Goal: Task Accomplishment & Management: Complete application form

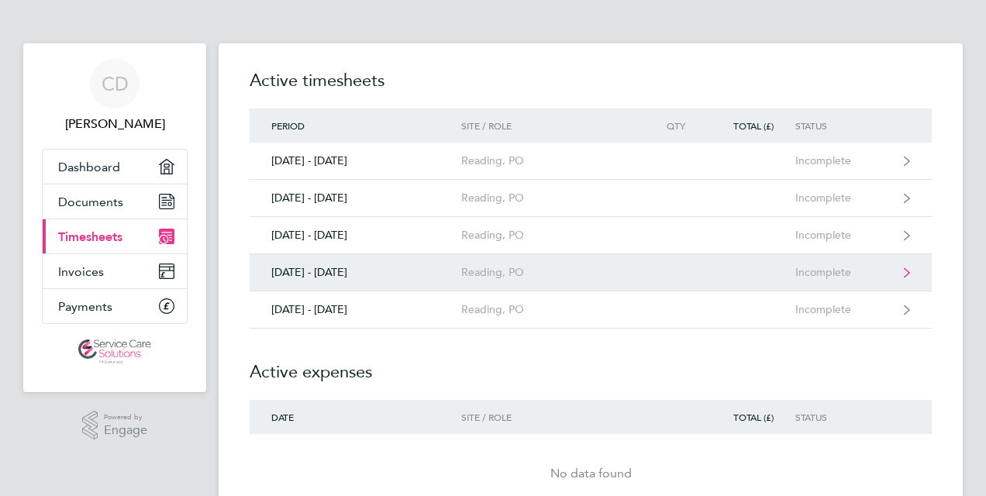
click at [552, 271] on div "Reading, PO" at bounding box center [550, 272] width 178 height 13
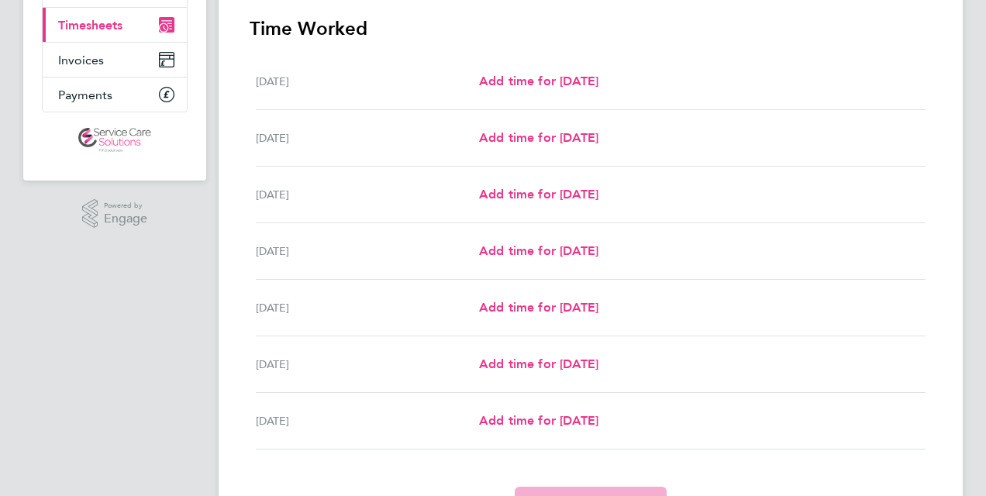
scroll to position [213, 0]
click at [513, 76] on span "Add time for [DATE]" at bounding box center [538, 79] width 119 height 15
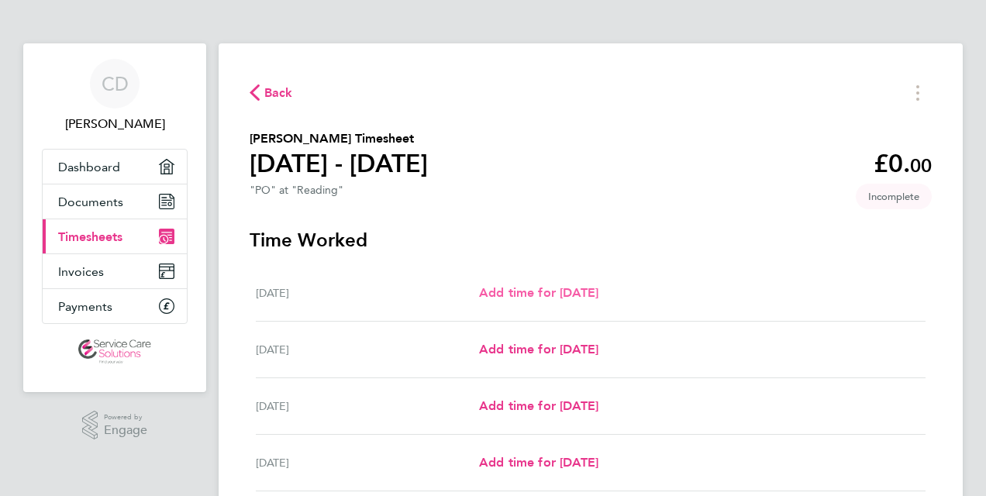
select select "30"
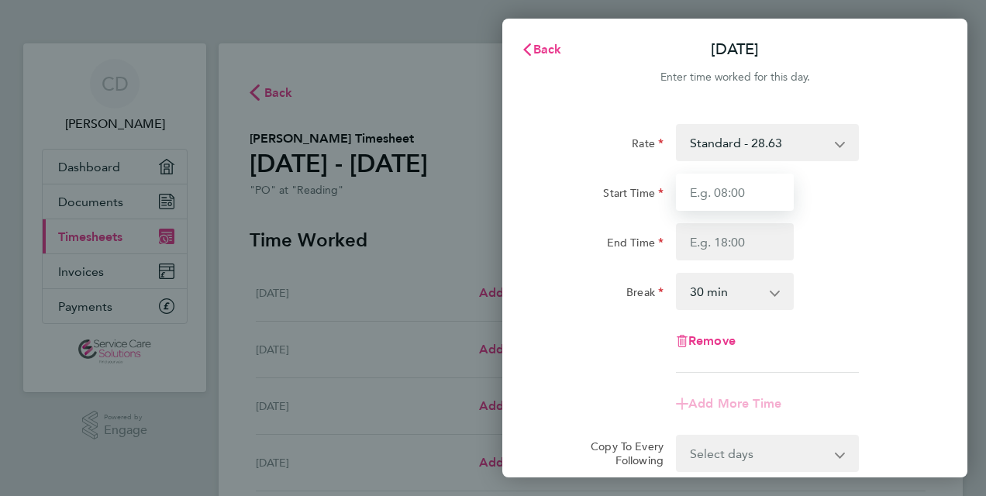
click at [725, 192] on input "Start Time" at bounding box center [735, 192] width 118 height 37
type input "10:00"
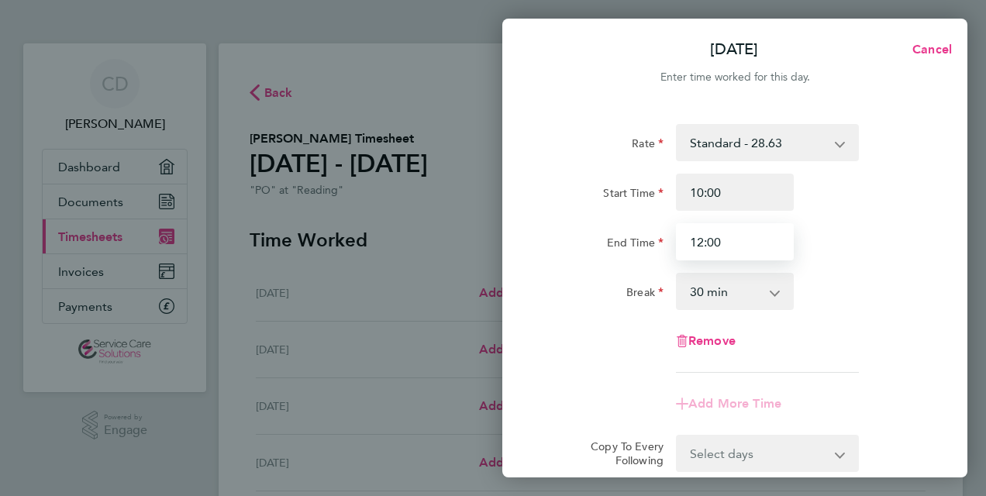
type input "12:00"
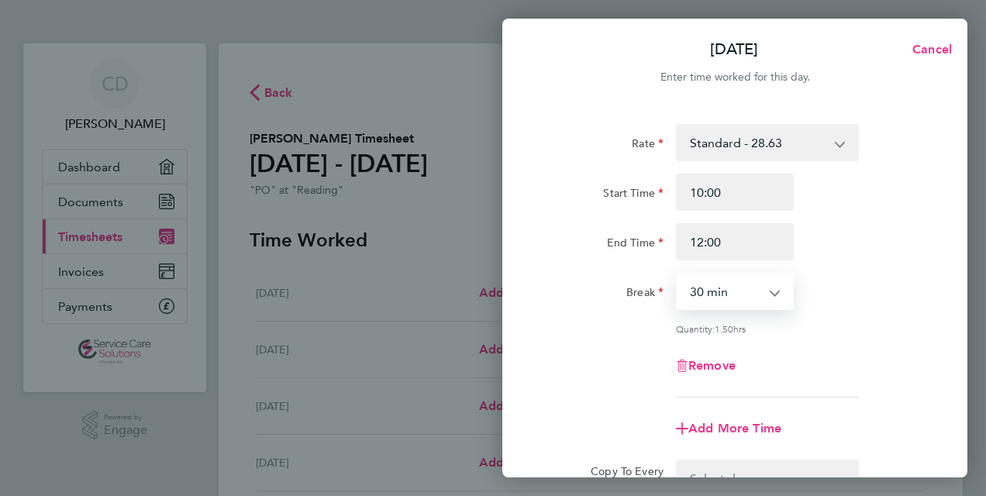
click at [717, 297] on select "0 min 15 min 30 min 45 min 60 min 75 min 90 min" at bounding box center [726, 292] width 96 height 34
select select "0"
click at [678, 275] on select "0 min 15 min 30 min 45 min 60 min 75 min 90 min" at bounding box center [726, 292] width 96 height 34
click at [898, 310] on div "Rate Standard - 28.63 Start Time 10:00 End Time 12:00 Break 0 min 15 min 30 min…" at bounding box center [735, 261] width 378 height 274
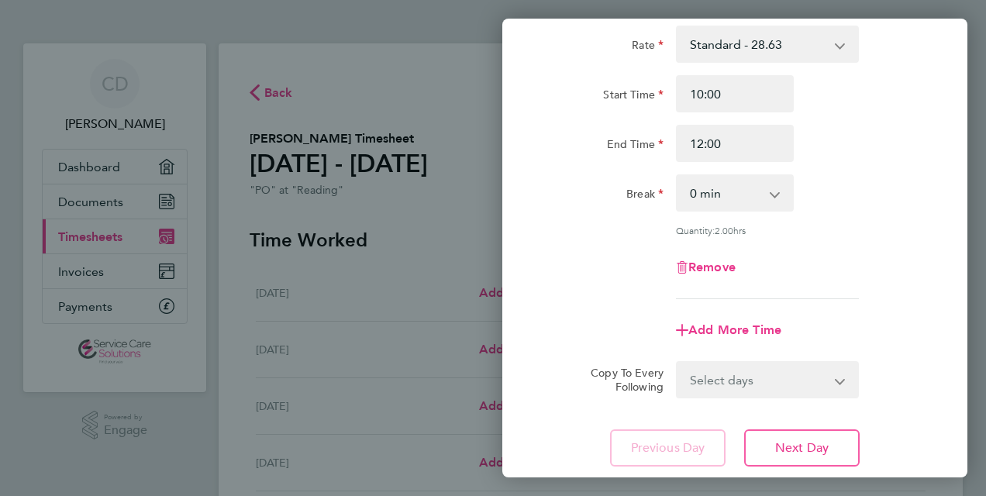
scroll to position [165, 0]
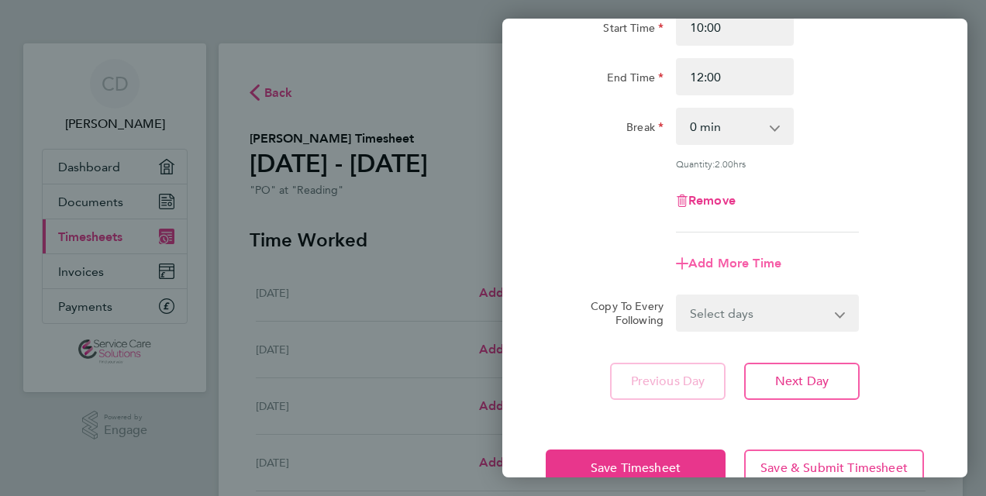
click at [744, 268] on span "Add More Time" at bounding box center [735, 263] width 93 height 15
select select "null"
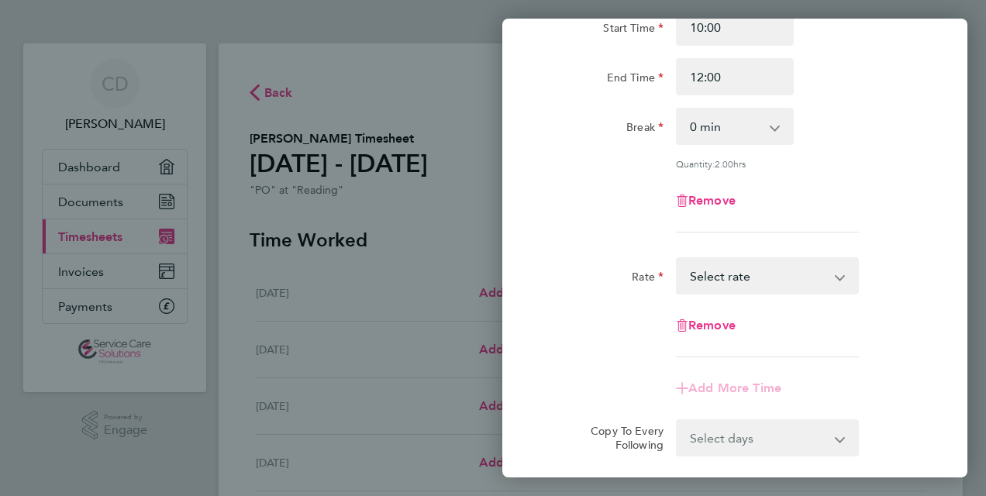
scroll to position [90, 0]
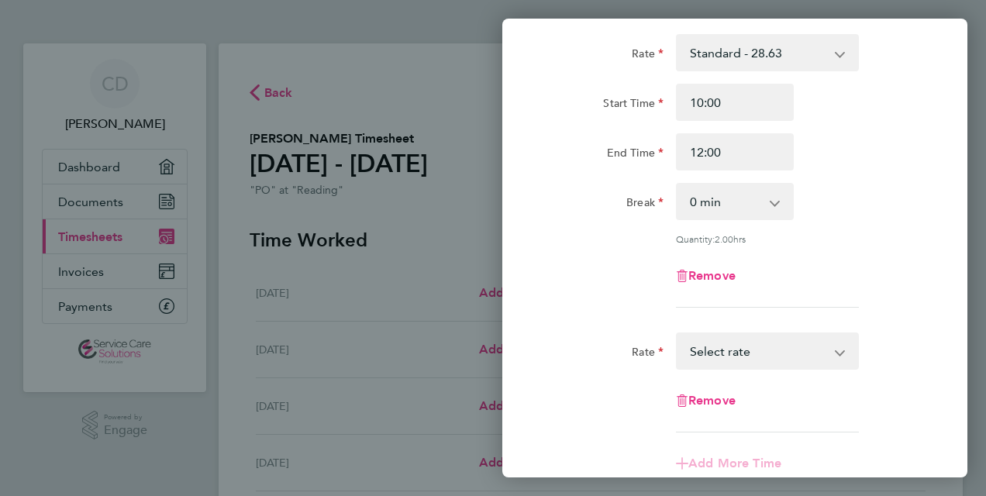
click at [757, 343] on select "Standard - 28.63 Select rate" at bounding box center [758, 351] width 161 height 34
select select "30"
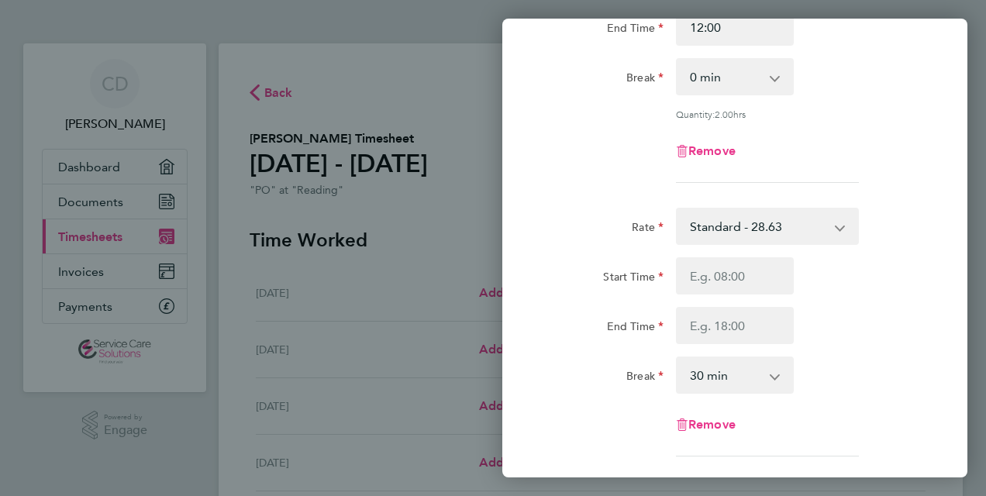
scroll to position [258, 0]
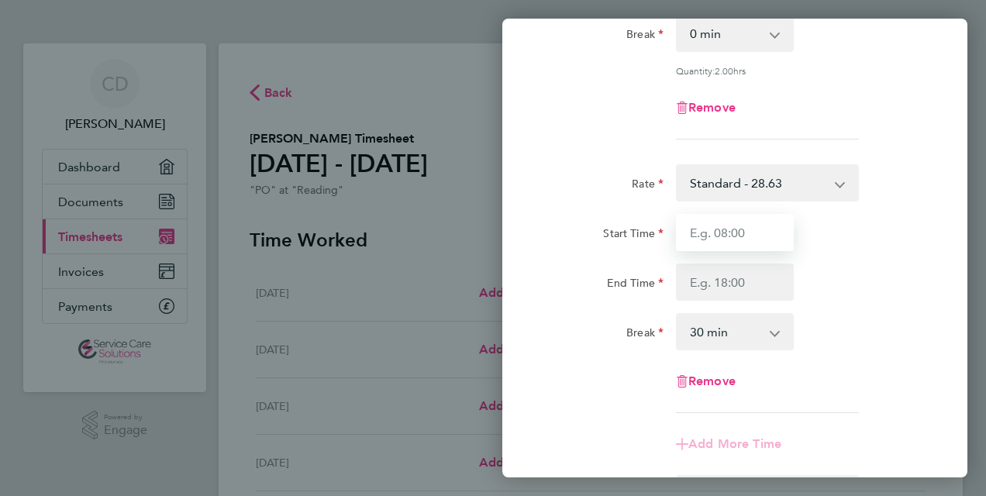
click at [703, 234] on input "Start Time" at bounding box center [735, 232] width 118 height 37
type input "13:15"
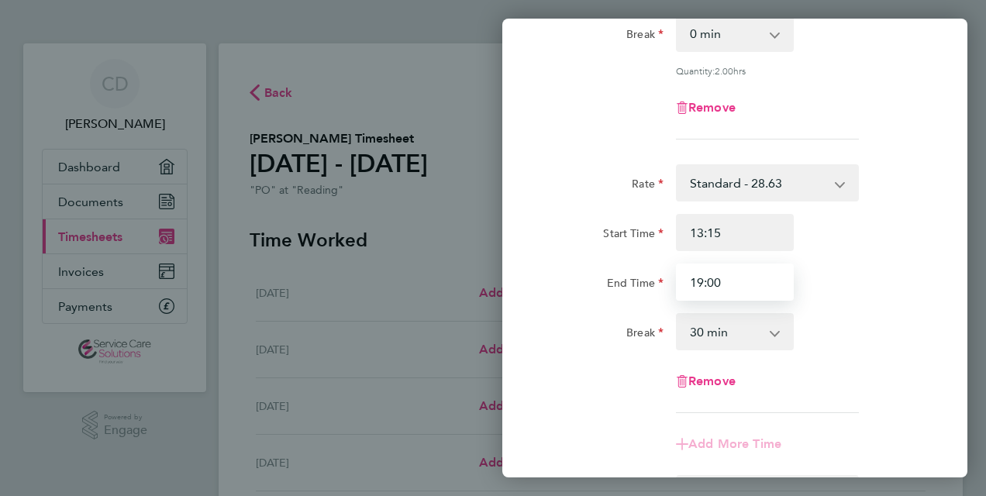
type input "19:00"
click at [710, 323] on select "0 min 15 min 30 min 45 min 60 min 75 min 90 min" at bounding box center [726, 332] width 96 height 34
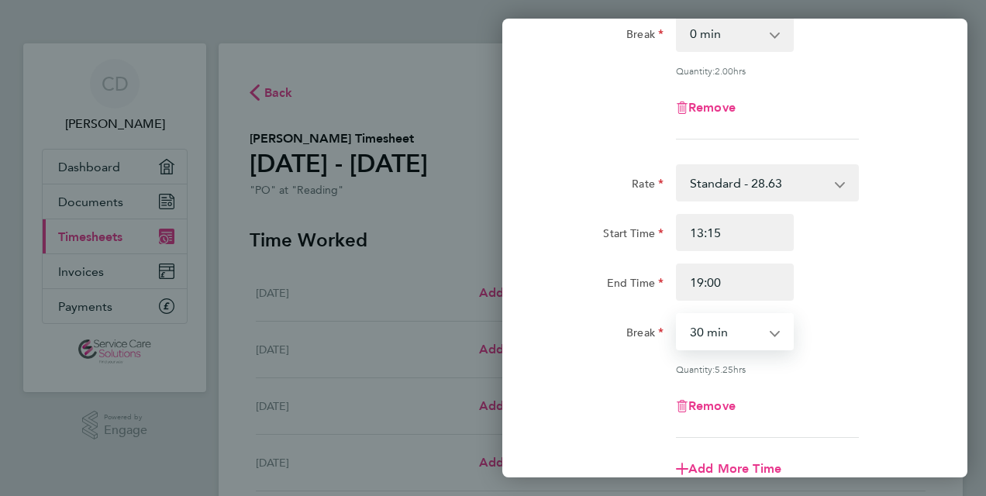
select select "0"
click at [678, 315] on select "0 min 15 min 30 min 45 min 60 min 75 min 90 min" at bounding box center [726, 332] width 96 height 34
click at [847, 411] on div "Remove" at bounding box center [735, 406] width 391 height 37
click at [579, 299] on div "Rate Standard - 28.63 Start Time 13:15 End Time 19:00 Break 0 min 15 min 30 min…" at bounding box center [735, 301] width 378 height 274
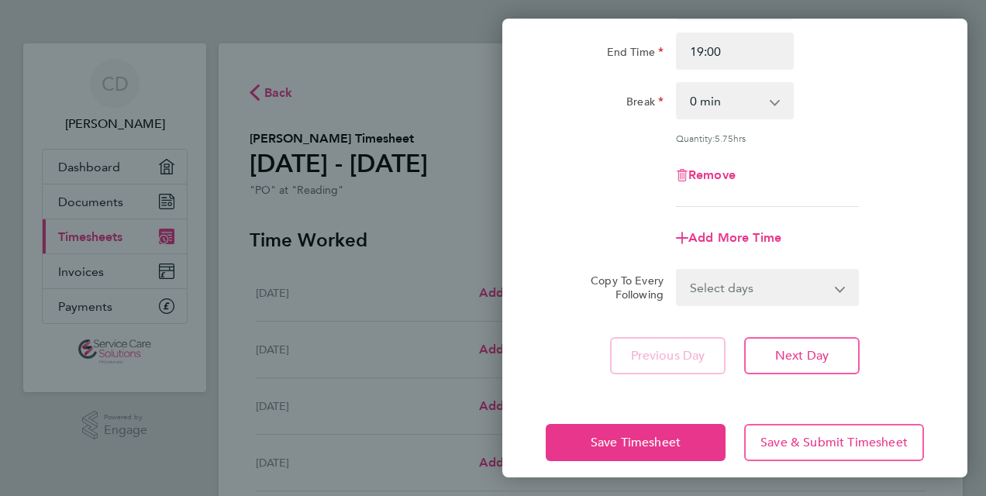
scroll to position [490, 0]
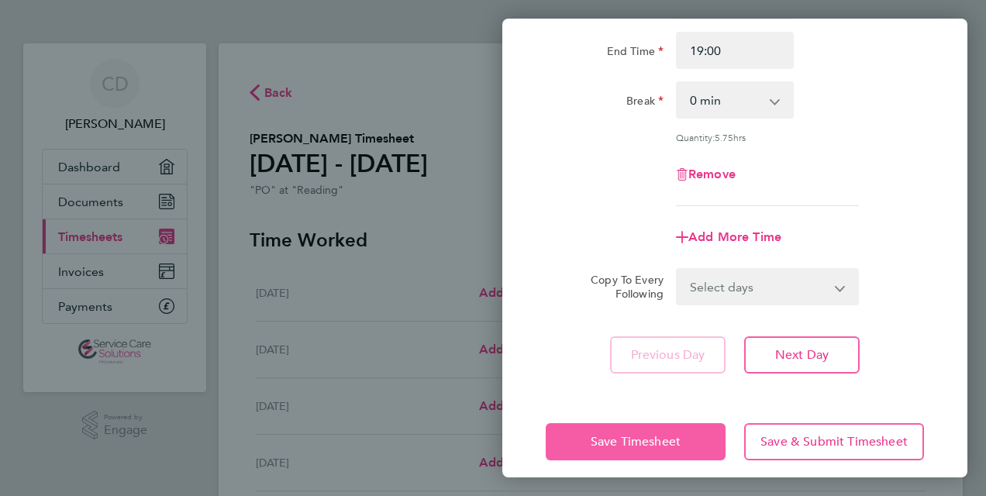
click at [653, 439] on span "Save Timesheet" at bounding box center [636, 442] width 90 height 16
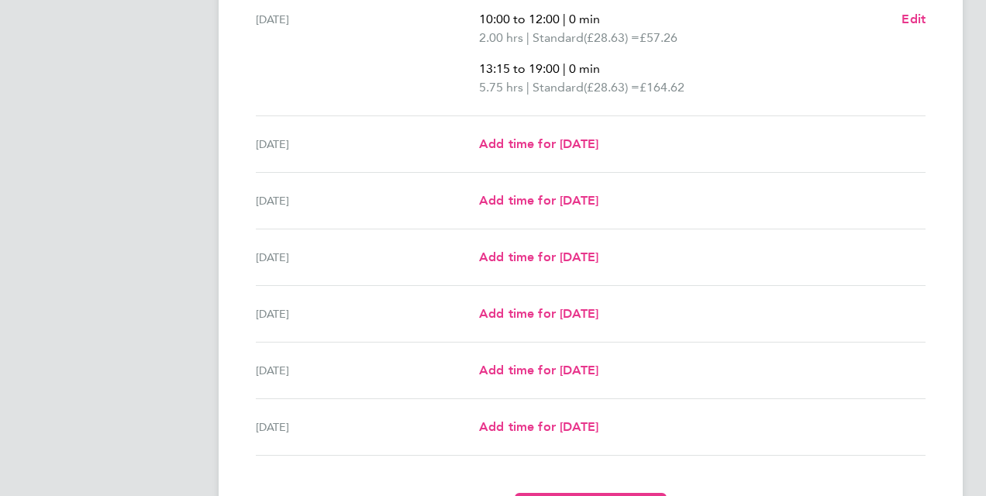
scroll to position [476, 0]
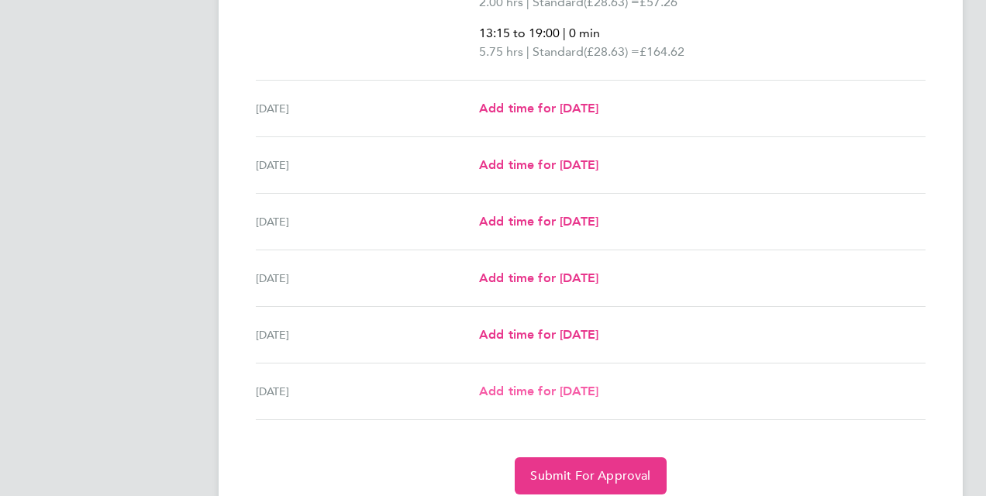
click at [547, 392] on span "Add time for [DATE]" at bounding box center [538, 391] width 119 height 15
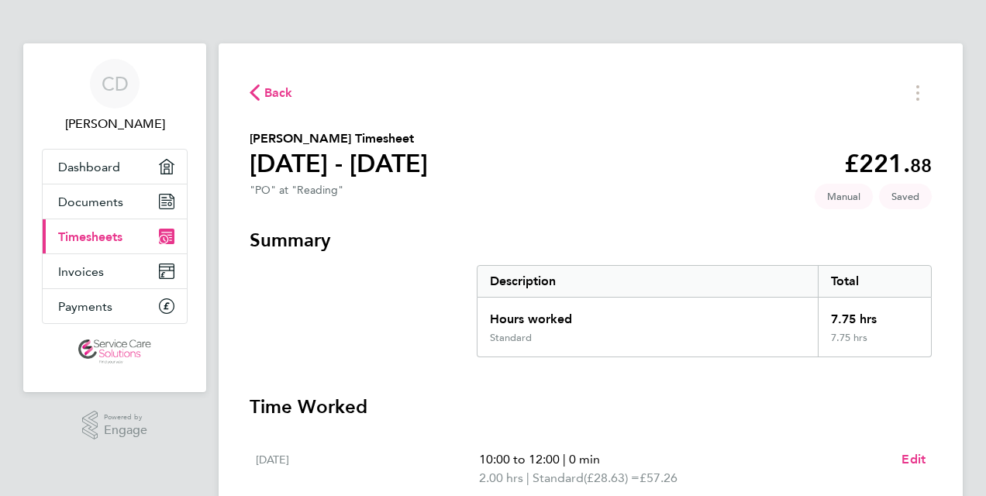
select select "30"
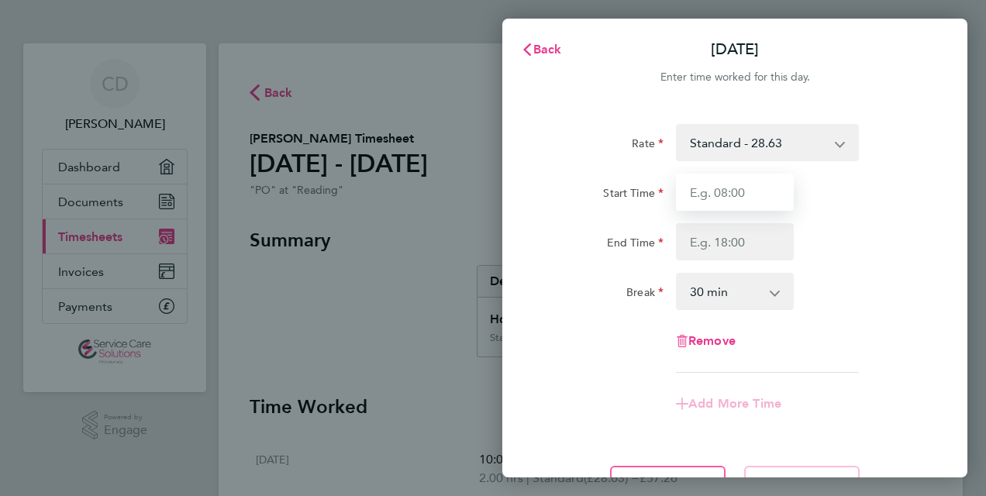
click at [717, 191] on input "Start Time" at bounding box center [735, 192] width 118 height 37
type input "15:00"
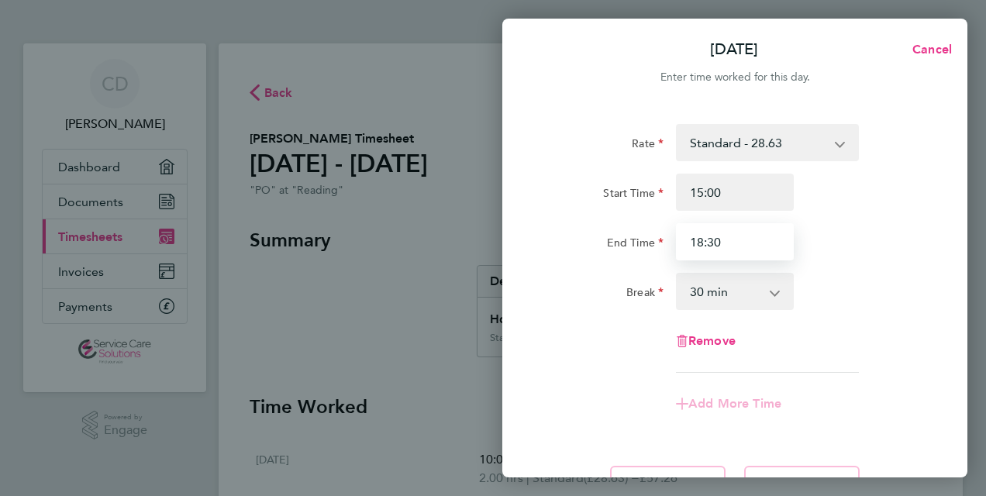
type input "18:30"
click at [696, 289] on select "0 min 15 min 30 min 45 min 60 min 75 min 90 min" at bounding box center [726, 292] width 96 height 34
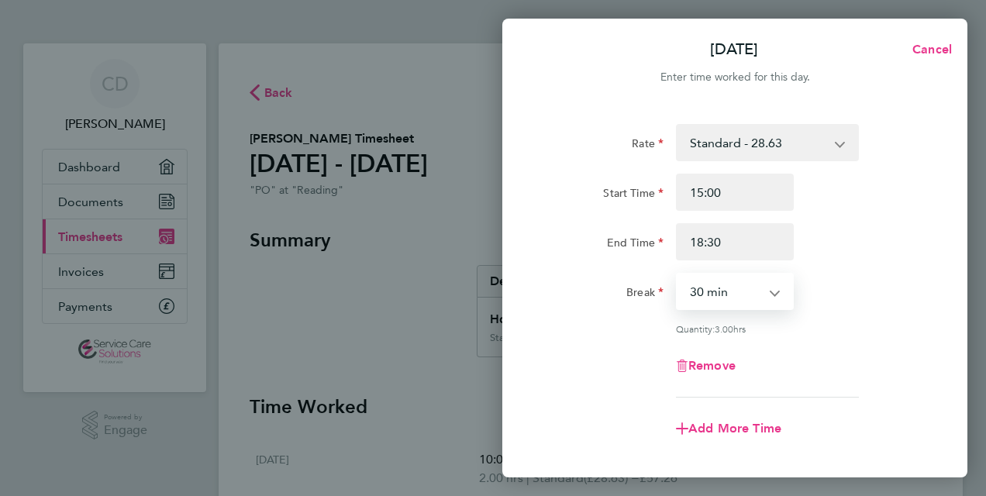
select select "0"
click at [678, 275] on select "0 min 15 min 30 min 45 min 60 min 75 min 90 min" at bounding box center [726, 292] width 96 height 34
click at [829, 254] on div "End Time 18:30" at bounding box center [735, 241] width 391 height 37
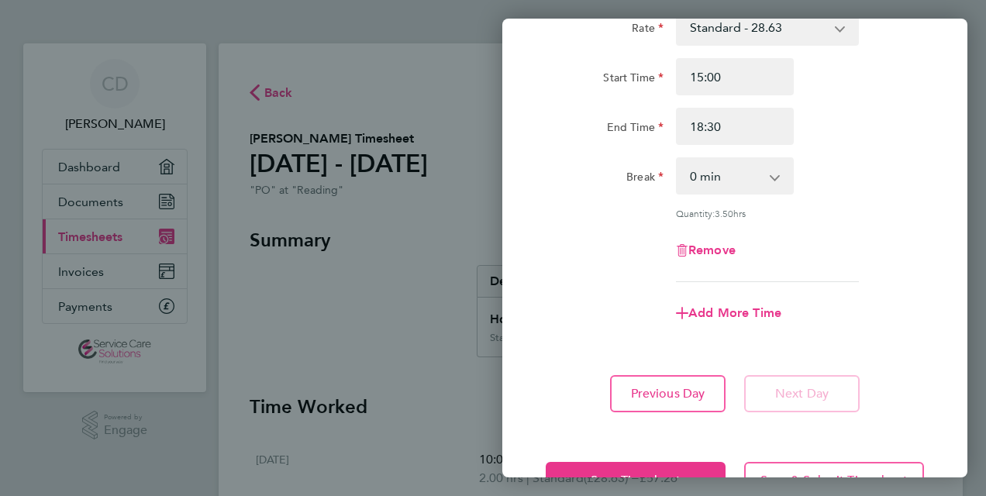
scroll to position [124, 0]
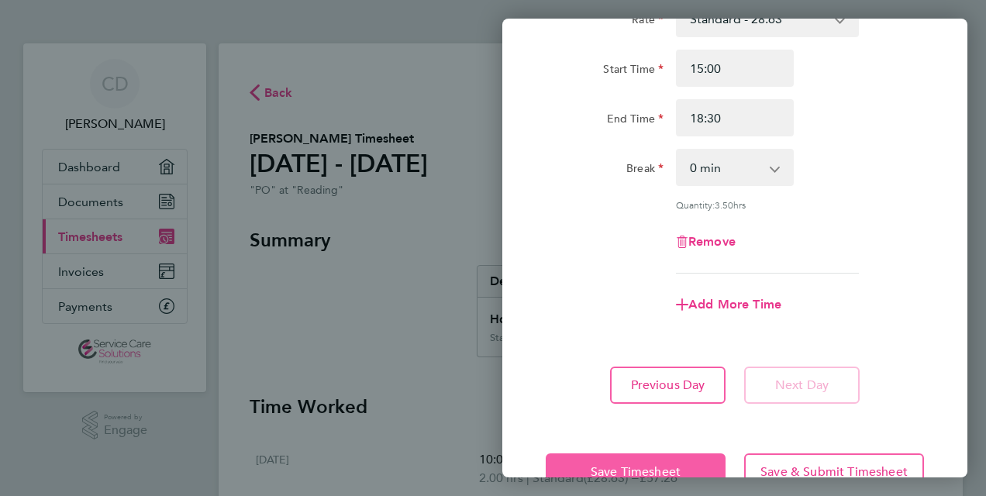
click at [644, 459] on button "Save Timesheet" at bounding box center [636, 472] width 180 height 37
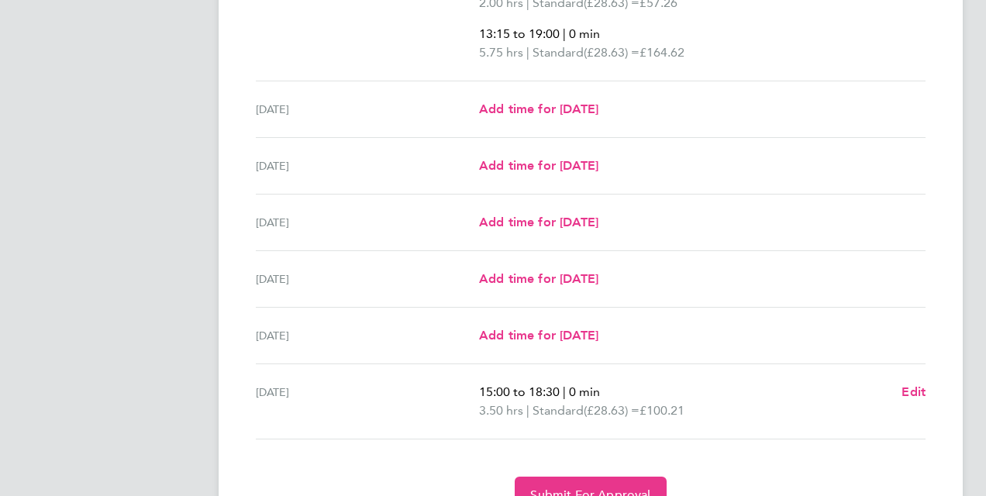
scroll to position [553, 0]
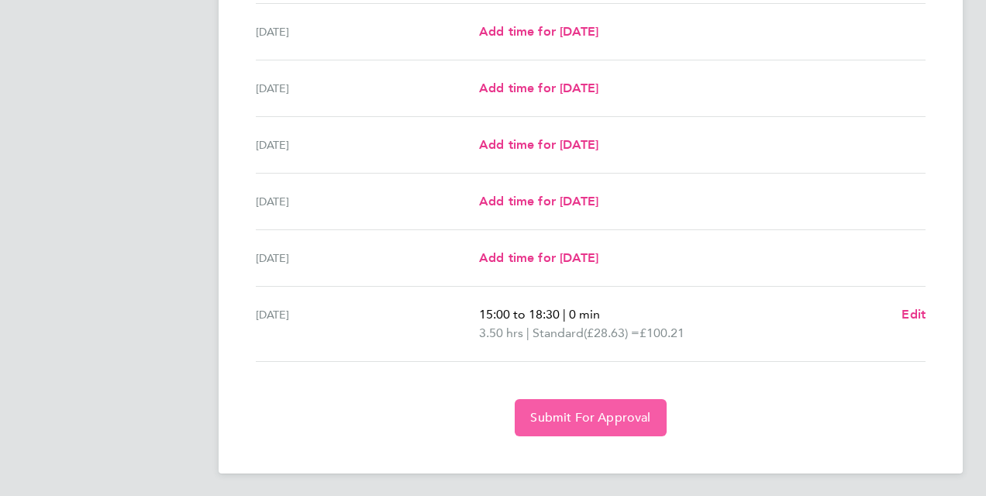
click at [561, 423] on button "Submit For Approval" at bounding box center [590, 417] width 151 height 37
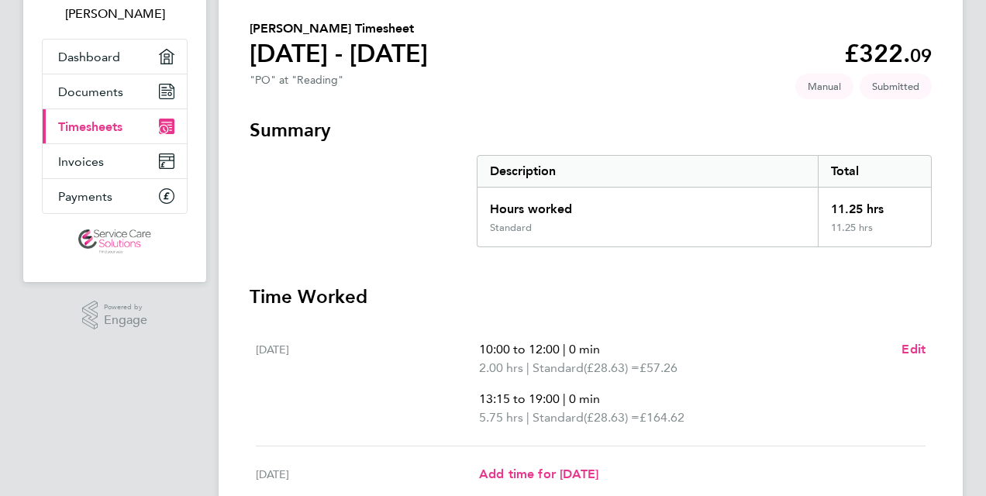
scroll to position [9, 0]
